Goal: Task Accomplishment & Management: Manage account settings

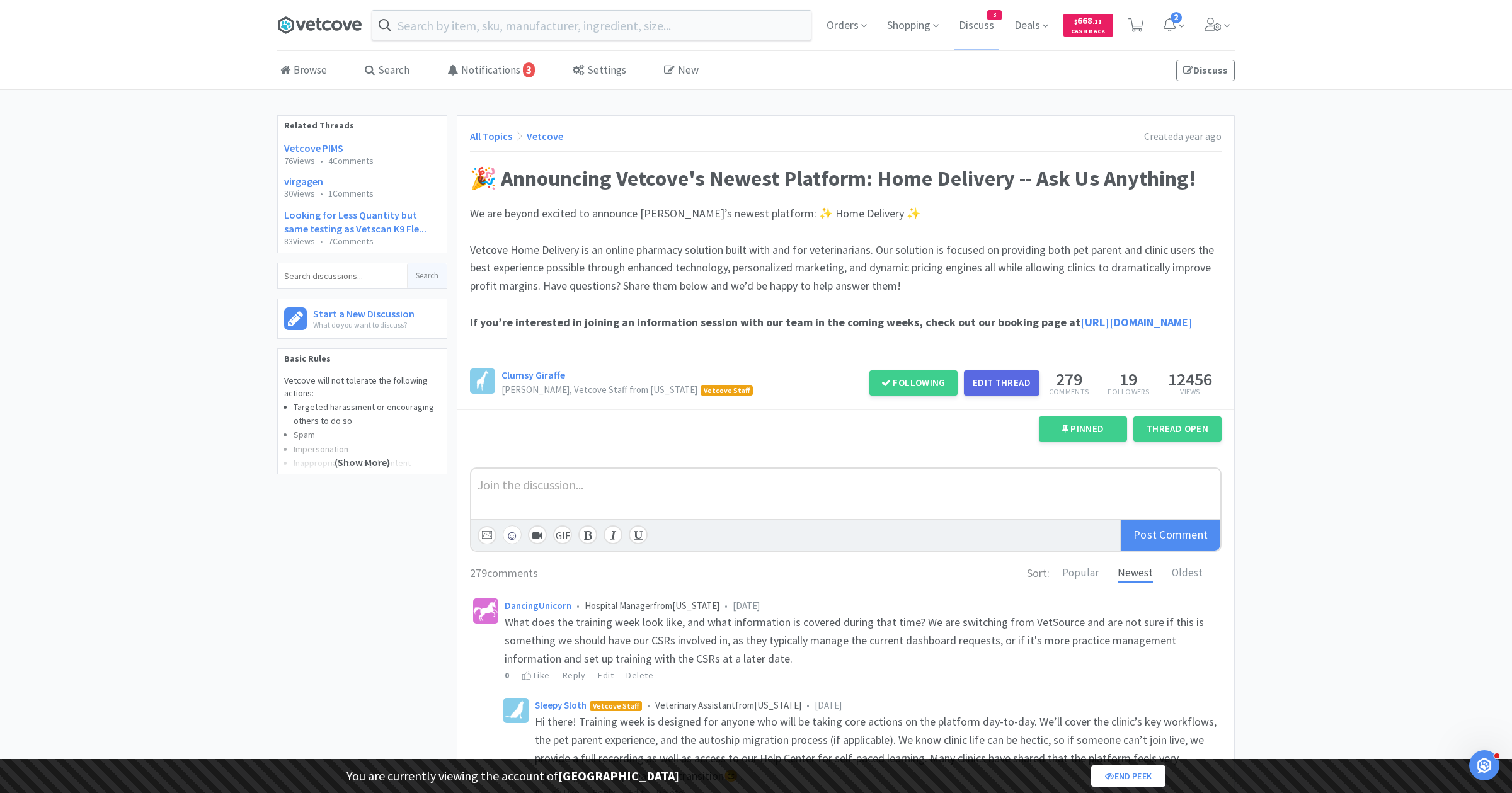
click at [327, 24] on icon at bounding box center [320, 25] width 84 height 19
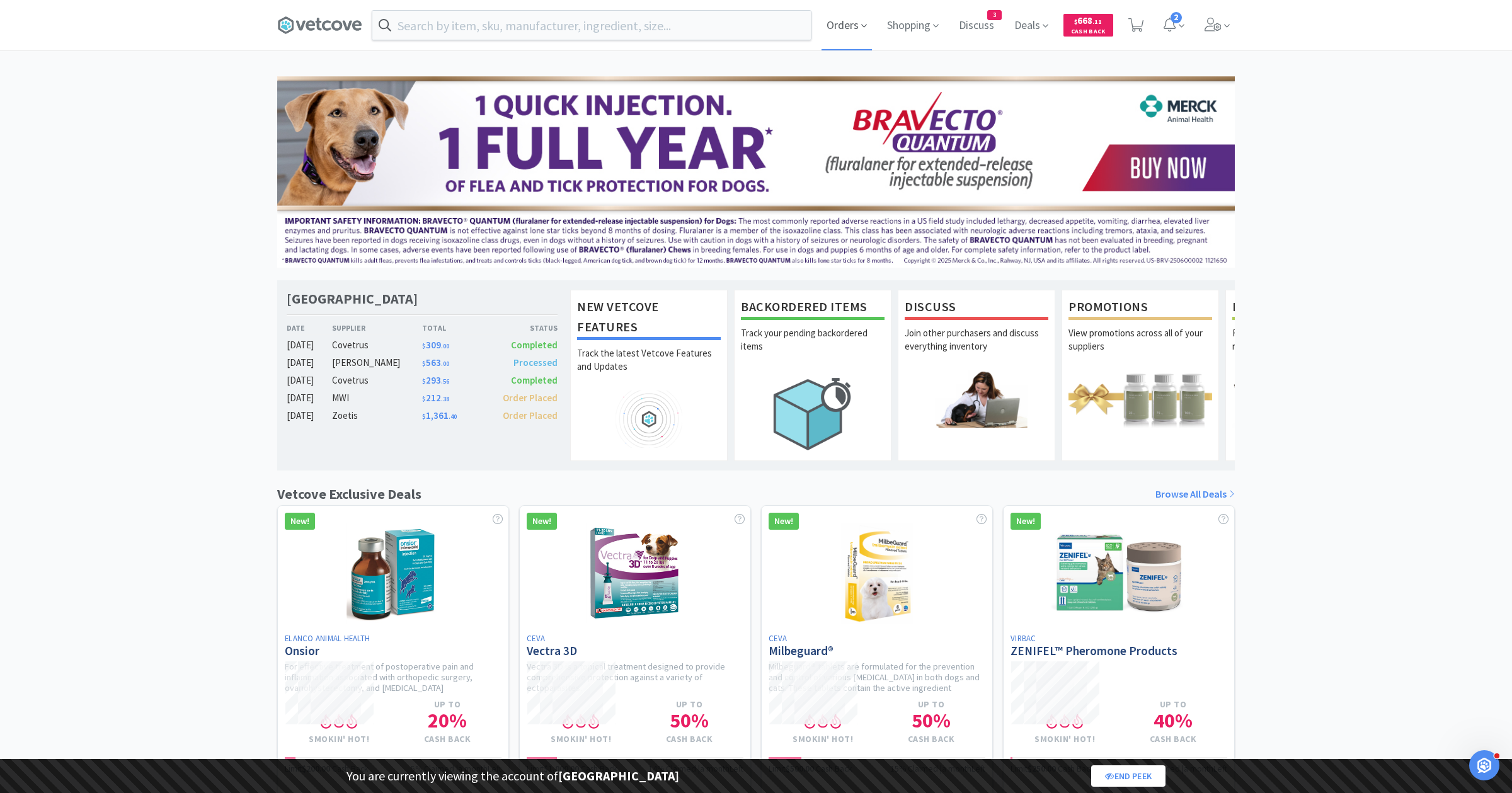
click at [856, 27] on span "Orders" at bounding box center [847, 25] width 50 height 50
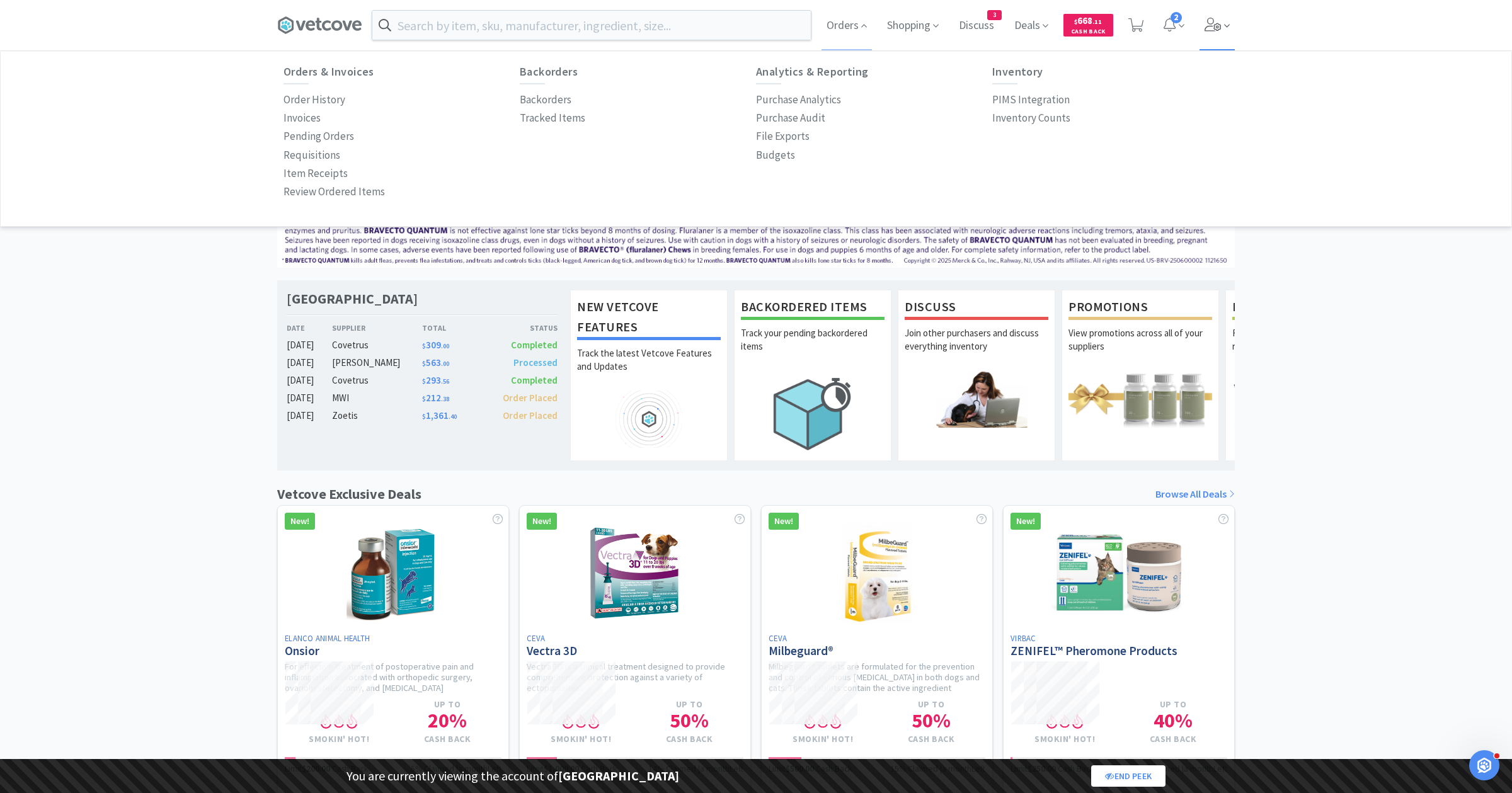
click at [1213, 31] on icon at bounding box center [1213, 24] width 17 height 13
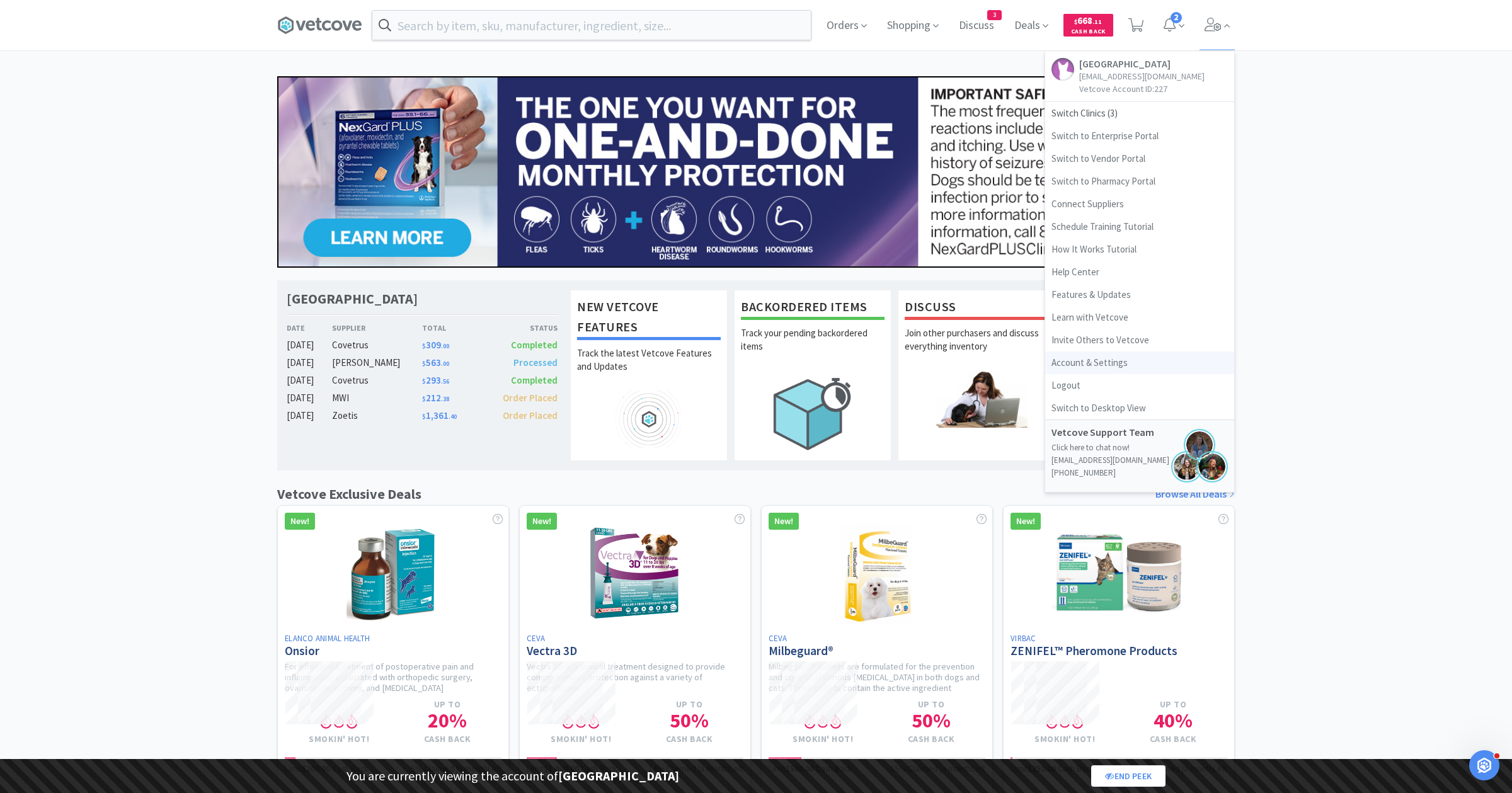
click at [1081, 359] on link "Account & Settings" at bounding box center [1139, 362] width 189 height 23
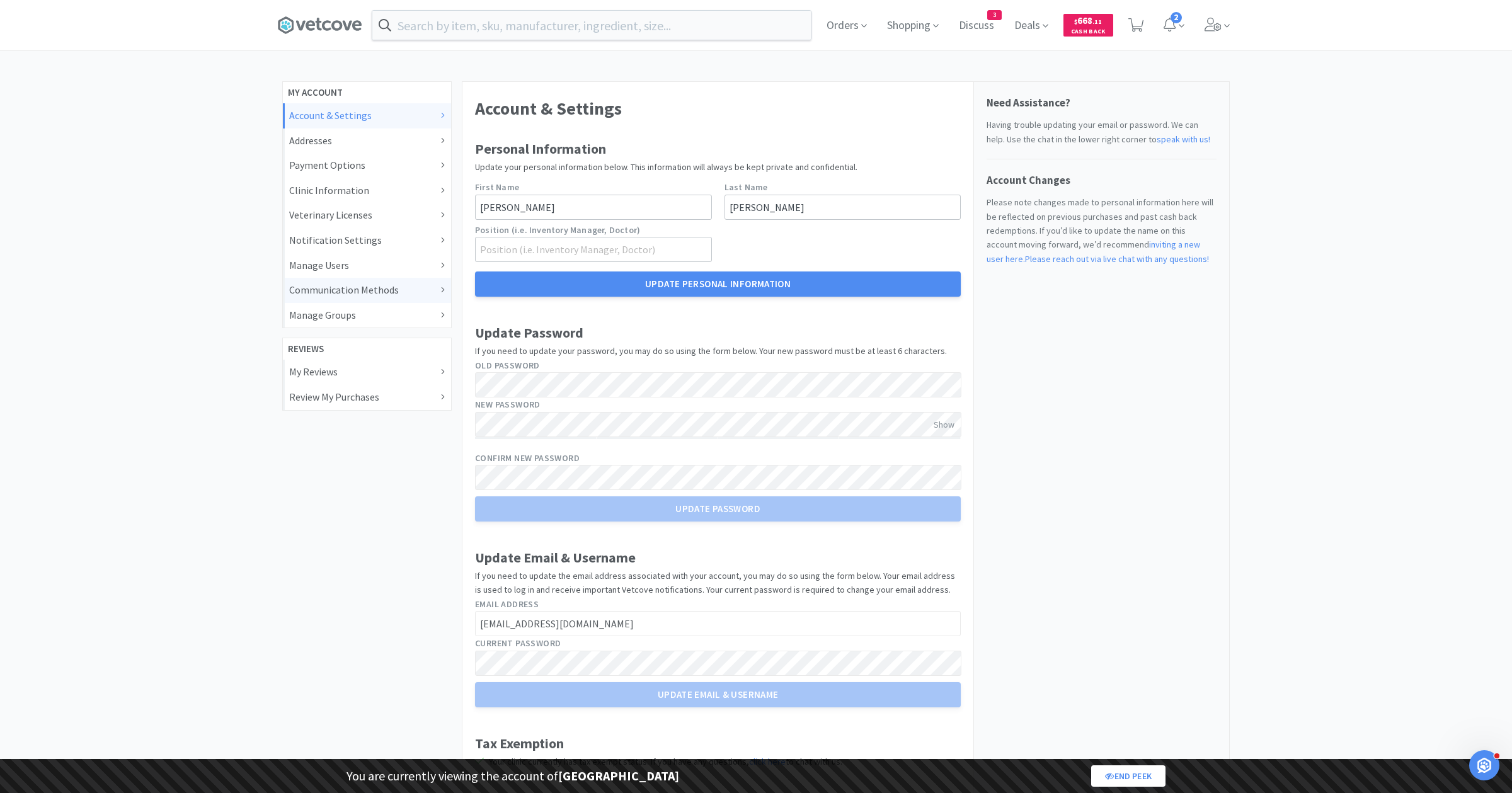
click at [335, 283] on div "Communication Methods" at bounding box center [367, 290] width 156 height 16
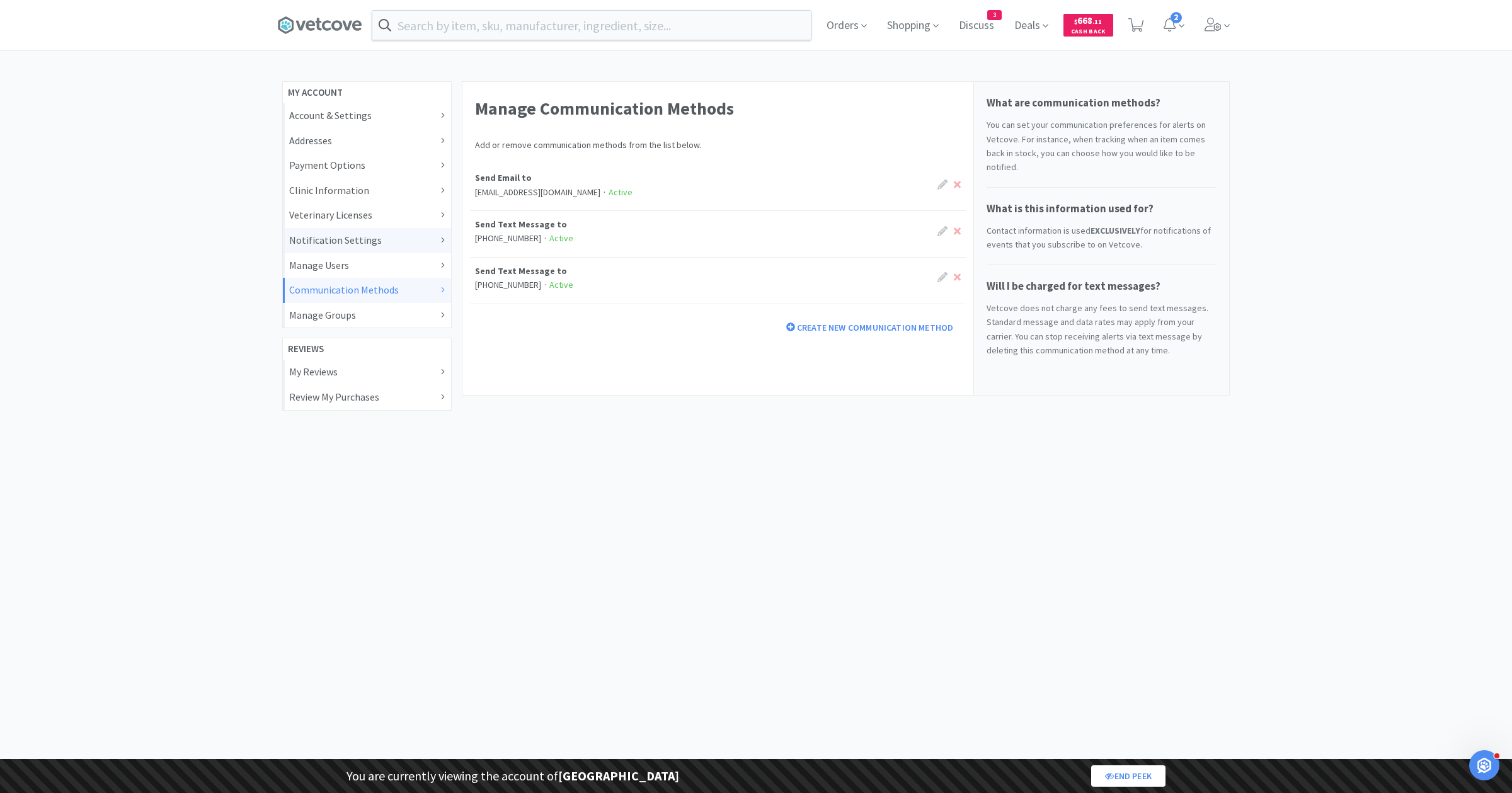
click at [363, 239] on div "Notification Settings" at bounding box center [367, 240] width 156 height 16
